Goal: Task Accomplishment & Management: Manage account settings

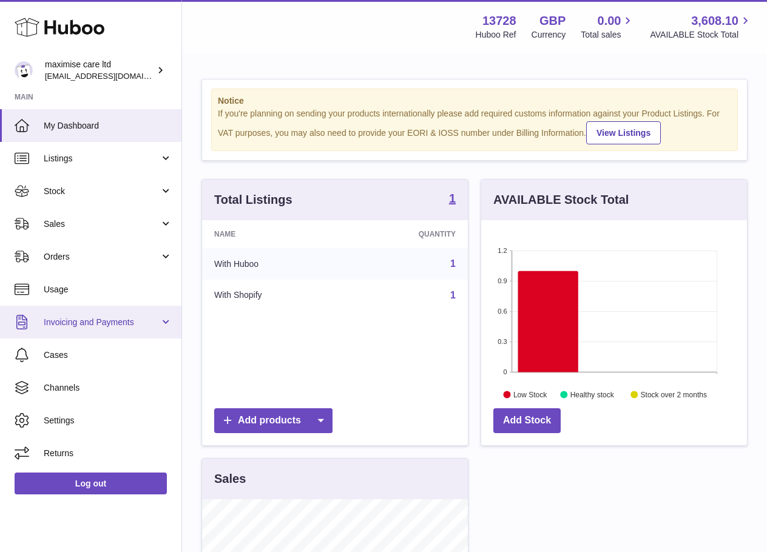
scroll to position [189, 266]
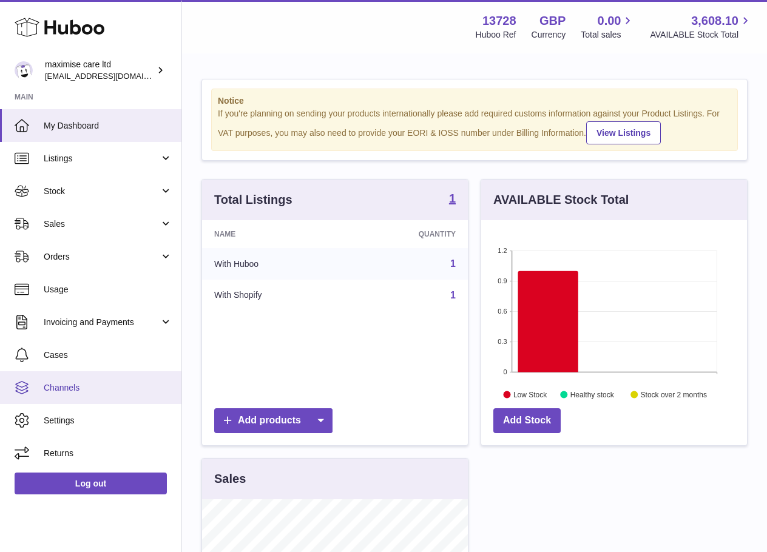
click at [72, 393] on span "Channels" at bounding box center [108, 388] width 129 height 12
click at [81, 377] on link "Channels" at bounding box center [90, 387] width 181 height 33
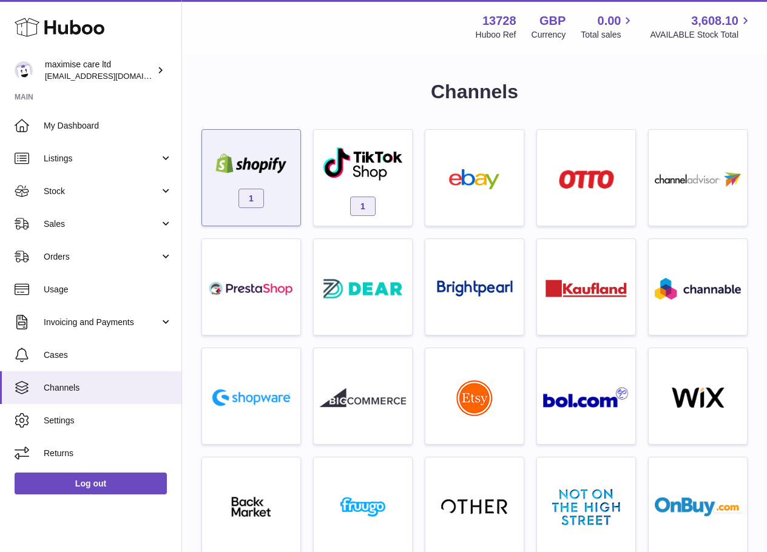
click at [286, 189] on div "1" at bounding box center [251, 181] width 86 height 78
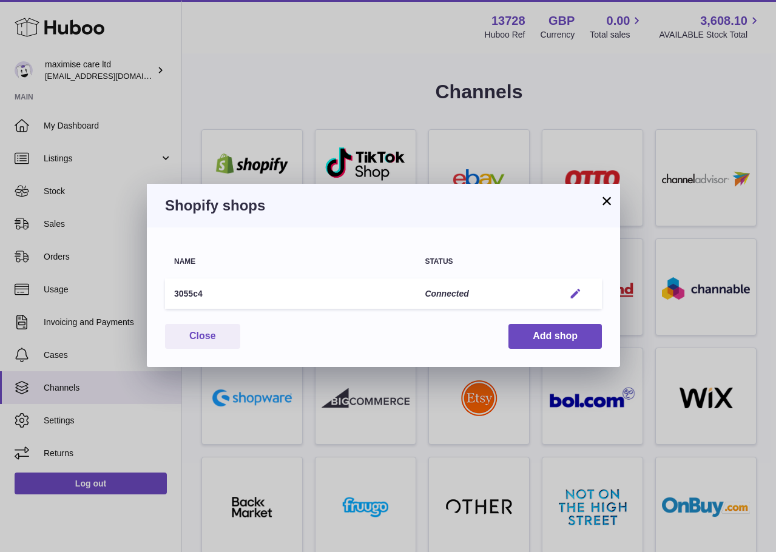
click at [585, 295] on button "Edit" at bounding box center [575, 294] width 22 height 13
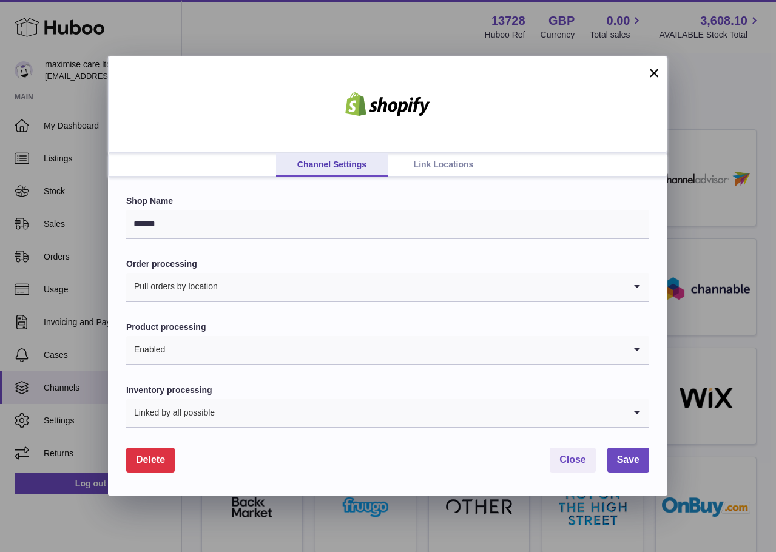
click at [447, 160] on link "Link Locations" at bounding box center [444, 165] width 112 height 23
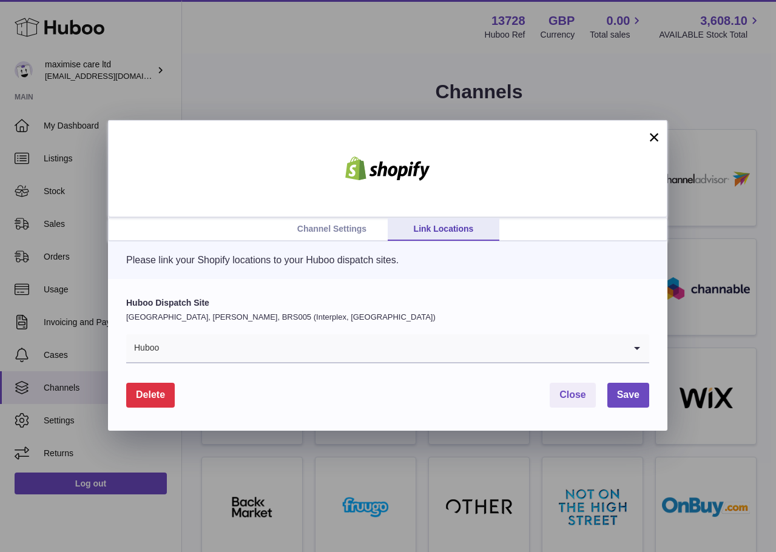
click at [254, 339] on input "Search for option" at bounding box center [392, 348] width 465 height 28
